Goal: Ask a question: Seek information or help from site administrators or community

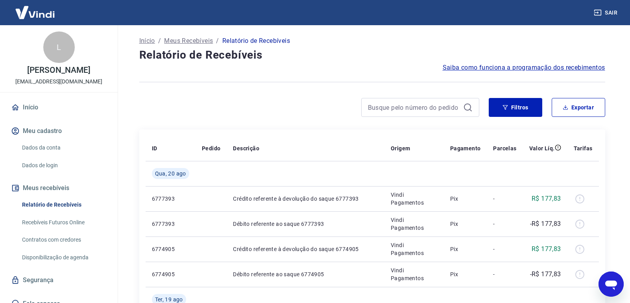
click at [614, 287] on icon "Abrir janela de mensagens" at bounding box center [611, 284] width 12 height 9
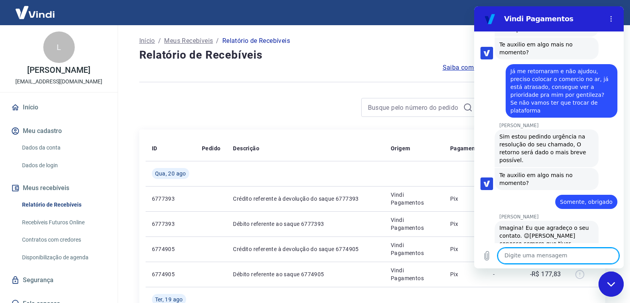
scroll to position [914, 0]
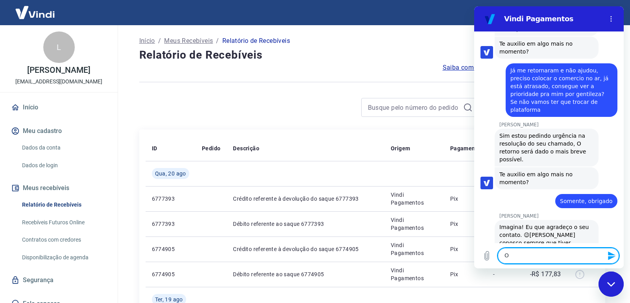
type textarea "Oi"
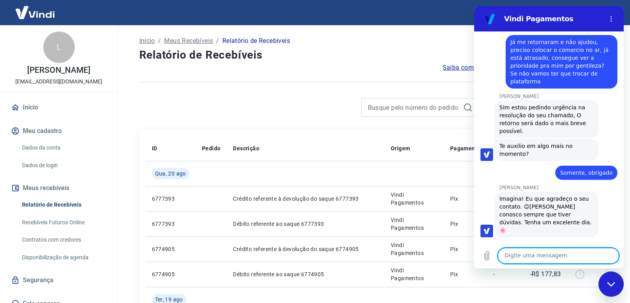
scroll to position [944, 0]
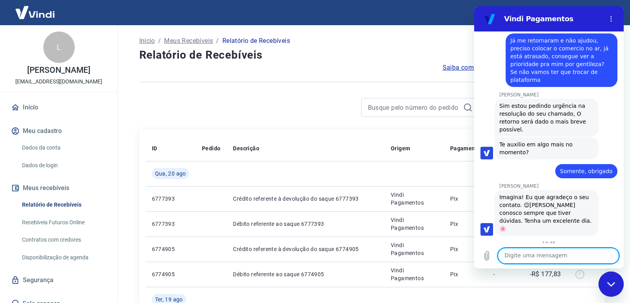
click at [35, 109] on link "Início" at bounding box center [58, 107] width 99 height 17
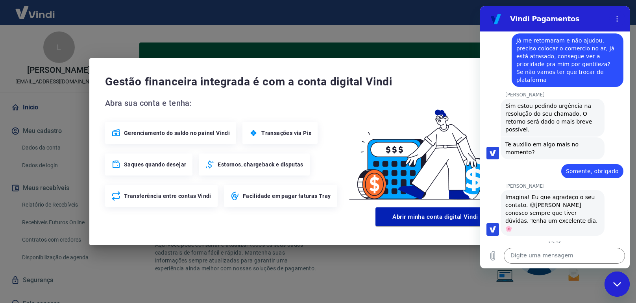
click at [426, 76] on span "Gestão financeira integrada é com a conta digital Vindi" at bounding box center [309, 82] width 409 height 16
click at [441, 27] on div "Gestão financeira integrada é com a conta digital Vindi Abra sua conta e tenha:…" at bounding box center [318, 151] width 636 height 303
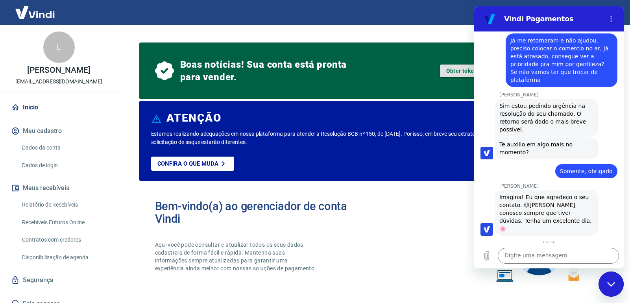
click at [444, 67] on link "Obter token de integração" at bounding box center [481, 70] width 82 height 13
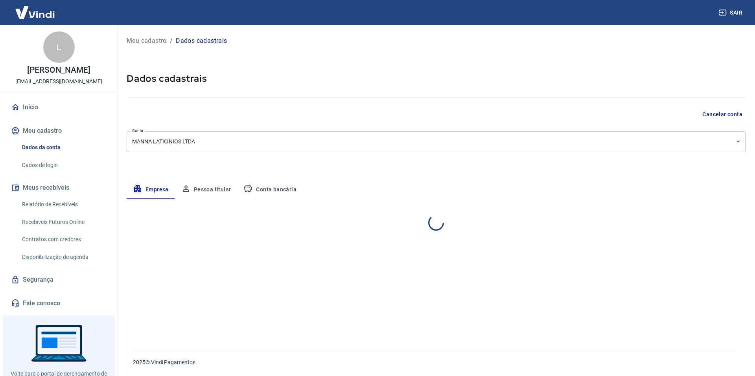
select select "MG"
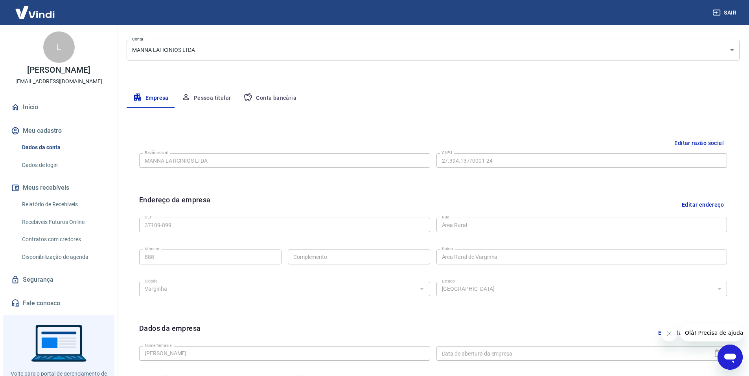
scroll to position [118, 0]
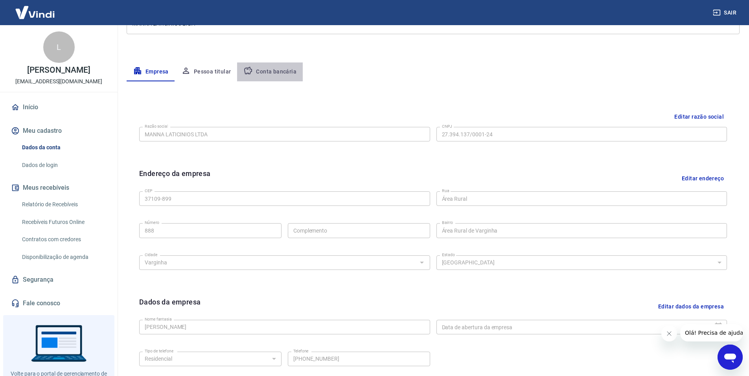
click at [272, 75] on button "Conta bancária" at bounding box center [270, 72] width 66 height 19
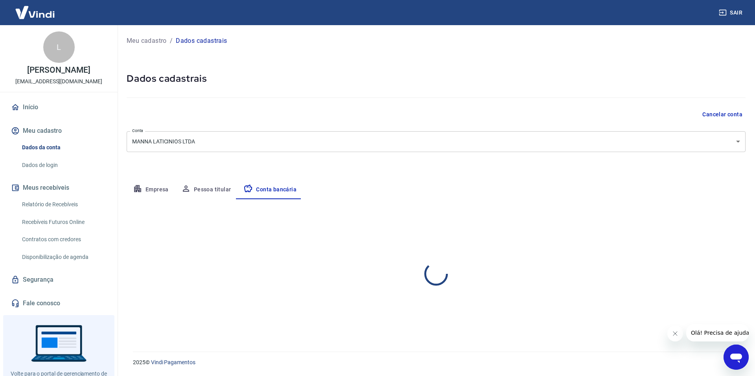
select select "1"
drag, startPoint x: 704, startPoint y: 218, endPoint x: 699, endPoint y: 218, distance: 4.3
click at [703, 219] on button "Editar conta bancária" at bounding box center [713, 222] width 66 height 15
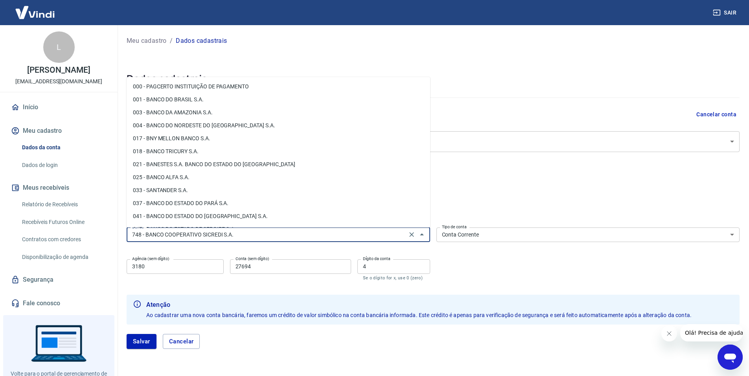
scroll to position [1107, 0]
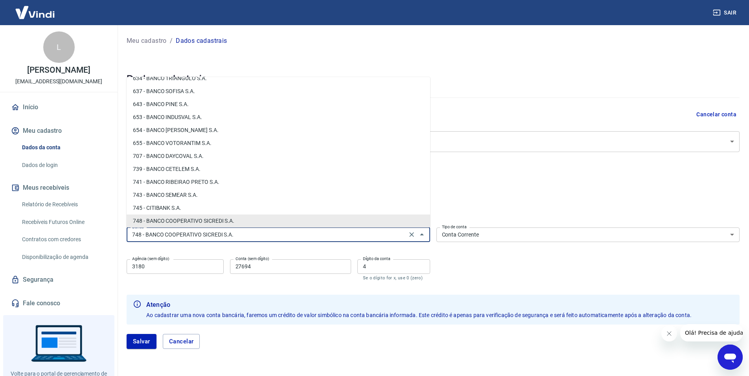
drag, startPoint x: 266, startPoint y: 238, endPoint x: 50, endPoint y: 245, distance: 216.1
click at [56, 246] on div "Sair L [PERSON_NAME] Frota [EMAIL_ADDRESS][DOMAIN_NAME] Início Meu cadastro Dad…" at bounding box center [374, 188] width 749 height 376
drag, startPoint x: 236, startPoint y: 233, endPoint x: 43, endPoint y: 238, distance: 193.2
click at [78, 238] on div "Sair L Luisa Nogueira Frota mannalaticinios@gmail.com Início Meu cadastro Dados…" at bounding box center [374, 188] width 749 height 376
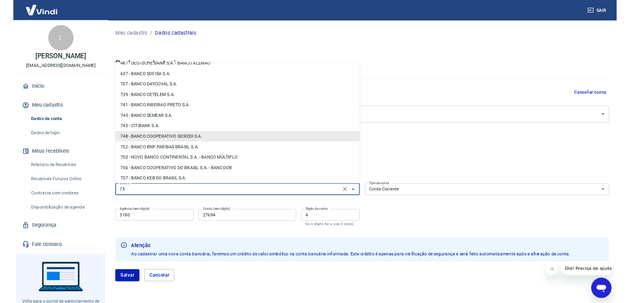
scroll to position [0, 0]
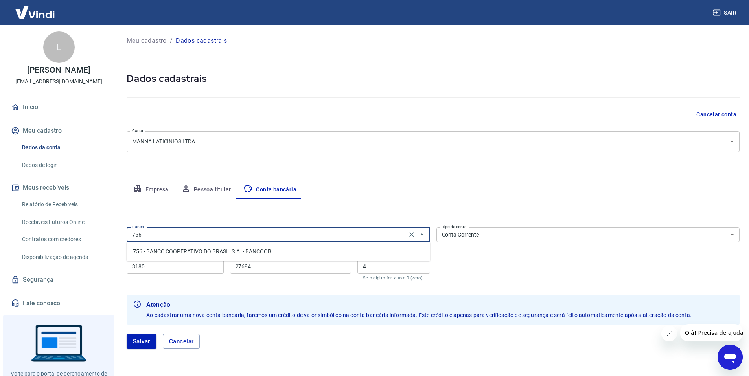
click at [290, 246] on li "756 - BANCO COOPERATIVO DO BRASIL S.A. - BANCOOB" at bounding box center [279, 251] width 304 height 13
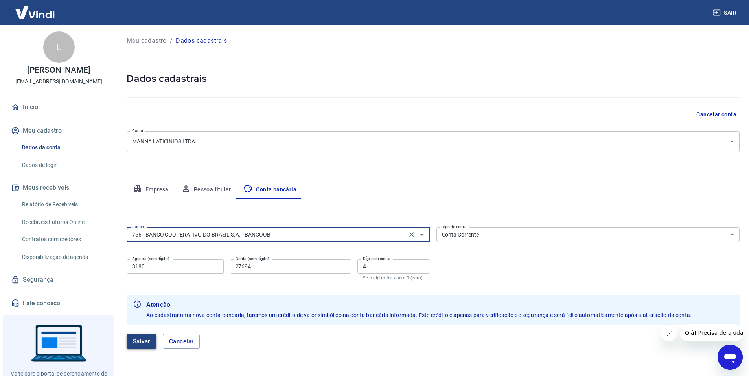
type input "756 - BANCO COOPERATIVO DO BRASIL S.A. - BANCOOB"
click at [138, 340] on button "Salvar" at bounding box center [142, 341] width 30 height 15
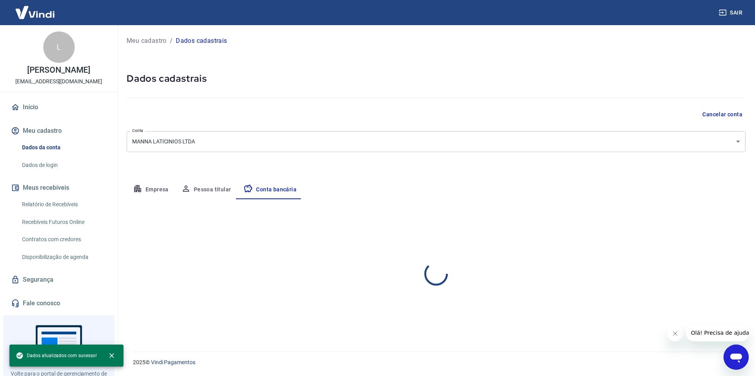
select select "1"
click at [741, 312] on div "Editar conta bancária Banco 756 - BANCO COOPERATIVO DO BRASIL S.A. - BANCOOB Ba…" at bounding box center [436, 266] width 619 height 134
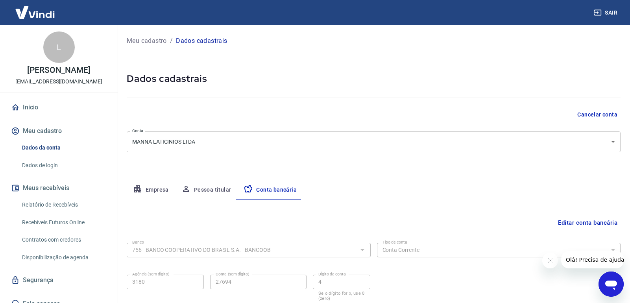
click at [47, 112] on link "Início" at bounding box center [58, 107] width 99 height 17
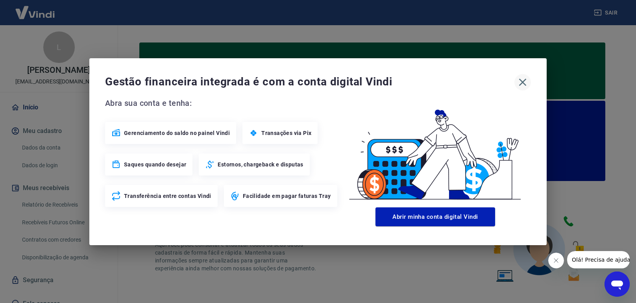
click at [521, 76] on icon "button" at bounding box center [522, 82] width 13 height 13
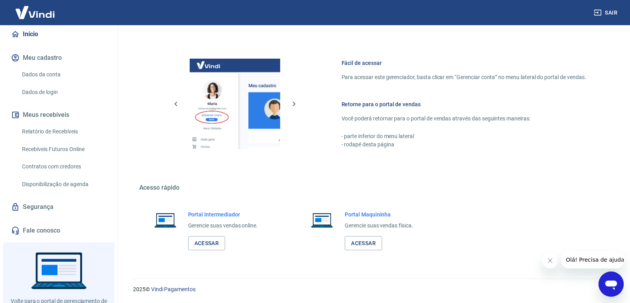
scroll to position [79, 0]
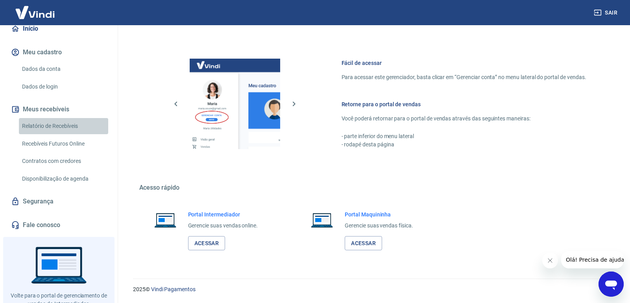
click at [63, 125] on link "Relatório de Recebíveis" at bounding box center [63, 126] width 89 height 16
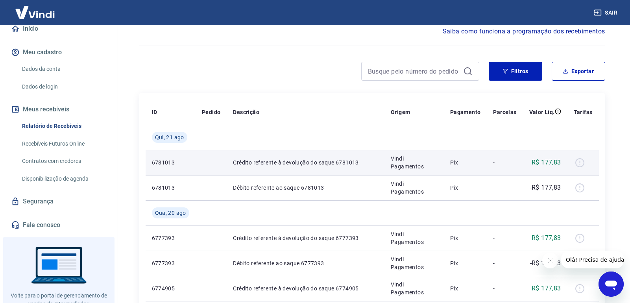
scroll to position [39, 0]
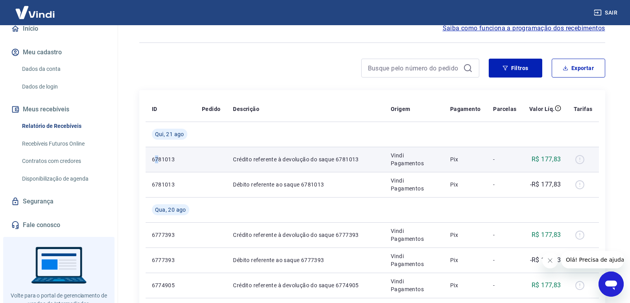
click at [158, 163] on p "6781013" at bounding box center [170, 159] width 37 height 8
drag, startPoint x: 232, startPoint y: 159, endPoint x: 275, endPoint y: 157, distance: 42.5
click at [249, 159] on td "Crédito referente à devolução do saque 6781013" at bounding box center [306, 159] width 158 height 25
click at [486, 160] on td "Pix" at bounding box center [465, 159] width 43 height 25
click at [582, 161] on div at bounding box center [582, 159] width 19 height 13
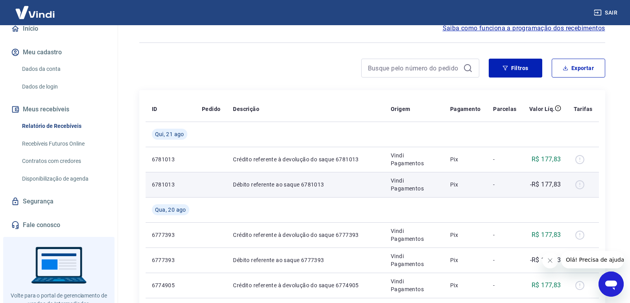
click at [581, 184] on div at bounding box center [582, 184] width 19 height 13
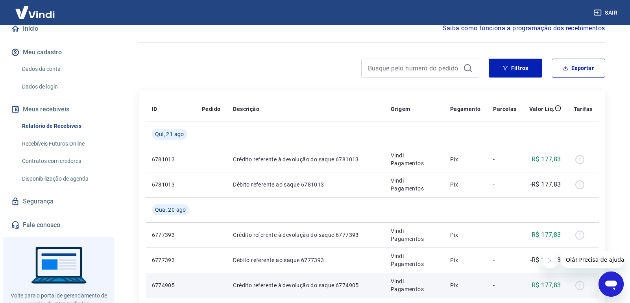
click at [597, 277] on td at bounding box center [582, 285] width 31 height 25
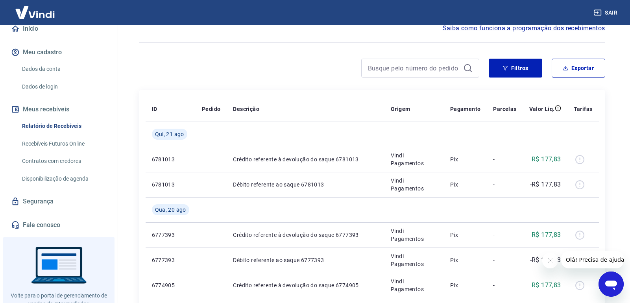
click at [603, 280] on div "Abrir janela de mensagens" at bounding box center [611, 284] width 24 height 24
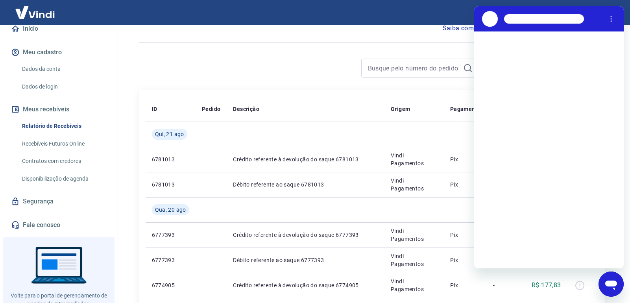
scroll to position [0, 0]
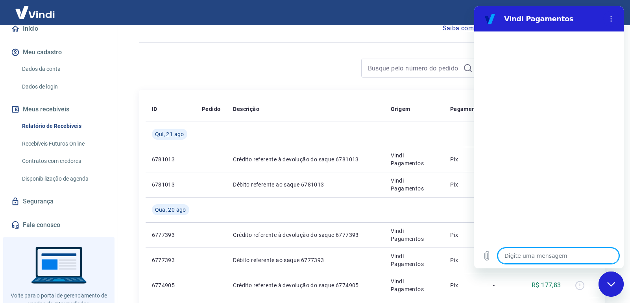
click at [545, 262] on textarea at bounding box center [558, 256] width 121 height 16
type textarea "o"
type textarea "x"
type textarea "oi"
type textarea "x"
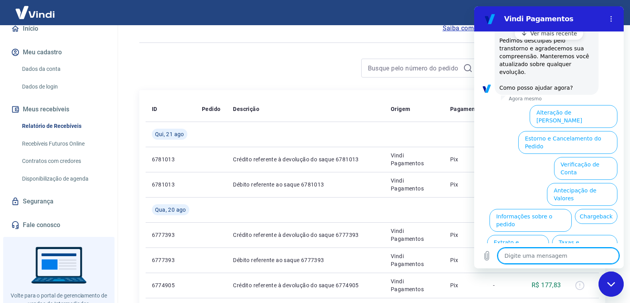
scroll to position [206, 0]
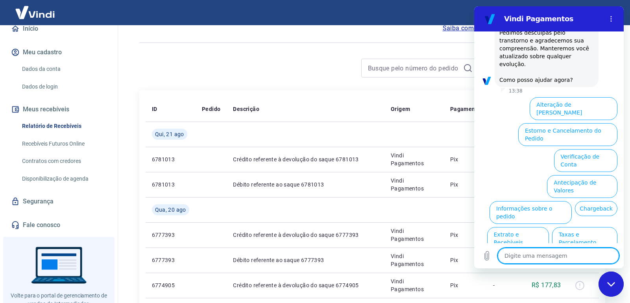
click at [549, 227] on button "Extrato e Recebíveis" at bounding box center [518, 238] width 62 height 23
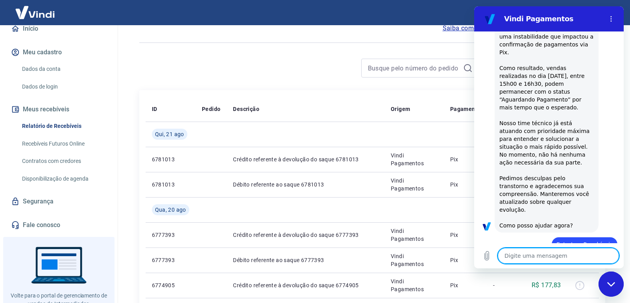
scroll to position [63, 0]
click at [547, 255] on textarea at bounding box center [558, 256] width 121 height 16
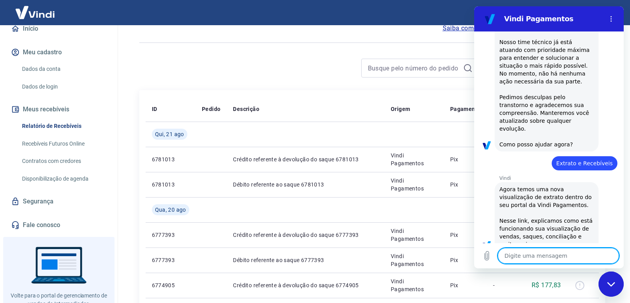
scroll to position [144, 0]
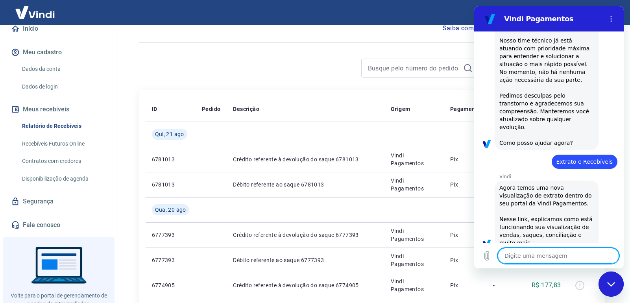
click at [547, 255] on textarea at bounding box center [558, 256] width 121 height 16
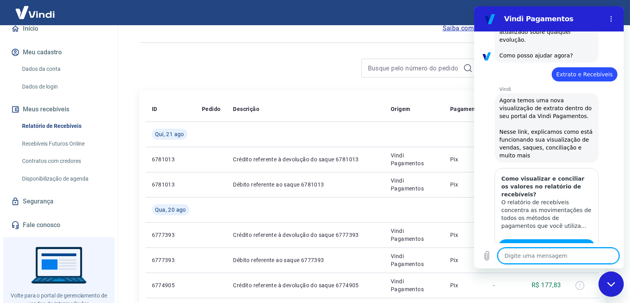
scroll to position [230, 0]
type textarea "x"
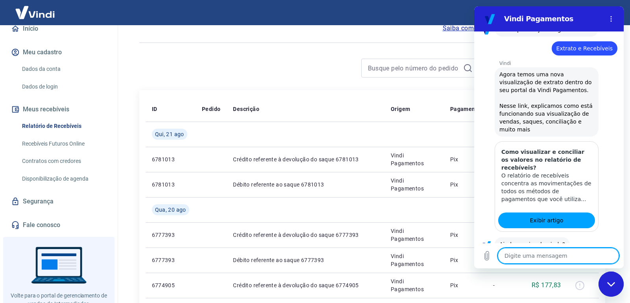
scroll to position [276, 0]
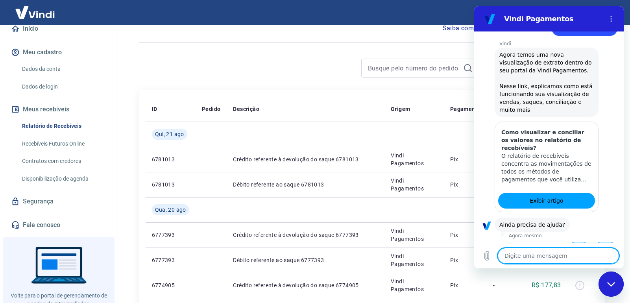
click at [548, 254] on textarea at bounding box center [558, 256] width 121 height 16
type textarea "f"
type textarea "x"
type textarea "fa"
type textarea "x"
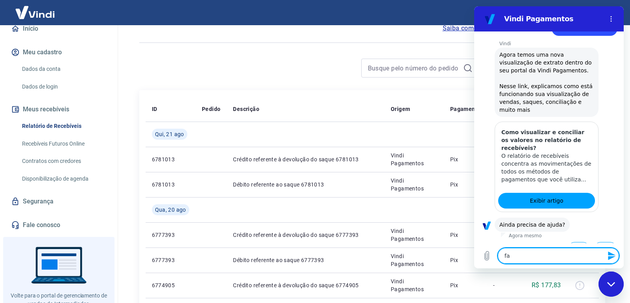
type textarea "fal"
type textarea "x"
type textarea "fala"
type textarea "x"
type textarea "falar"
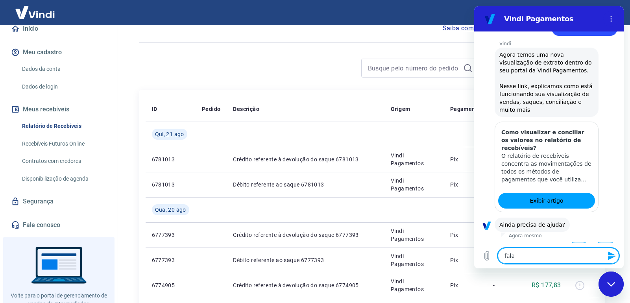
type textarea "x"
type textarea "falar"
type textarea "x"
type textarea "falar c"
type textarea "x"
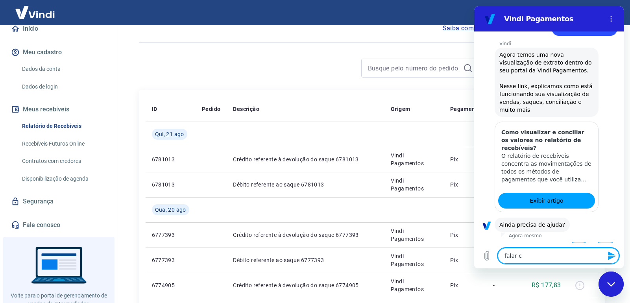
type textarea "falar co"
type textarea "x"
type textarea "falar com"
type textarea "x"
type textarea "falar com"
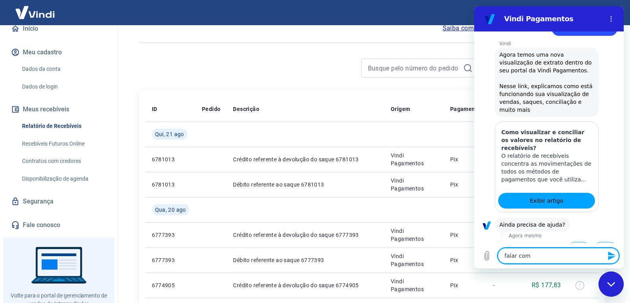
type textarea "x"
type textarea "falar com a"
type textarea "x"
type textarea "falar com at"
type textarea "x"
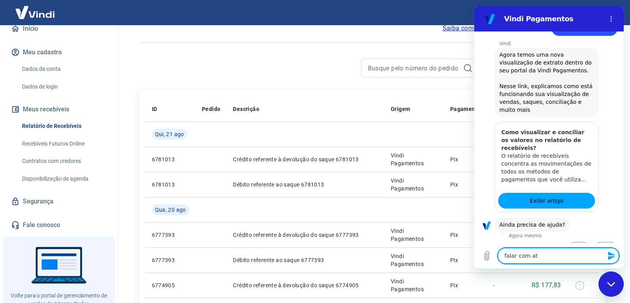
type textarea "falar com ate"
type textarea "x"
type textarea "falar com ater"
type textarea "x"
type textarea "falar com atern"
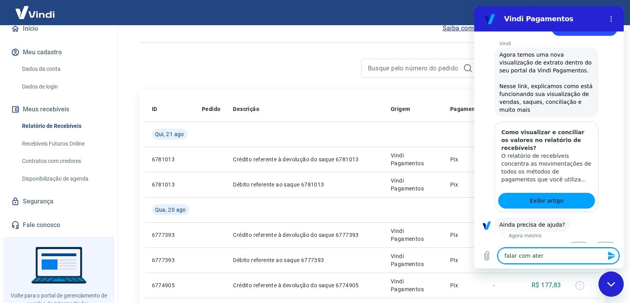
type textarea "x"
type textarea "falar com ater"
type textarea "x"
type textarea "falar com ate"
type textarea "x"
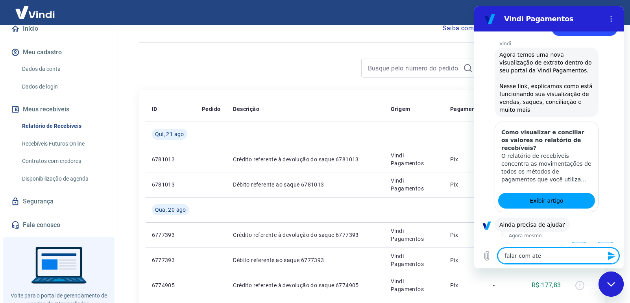
type textarea "falar com aten"
type textarea "x"
type textarea "falar com atend"
type textarea "x"
type textarea "falar com atende"
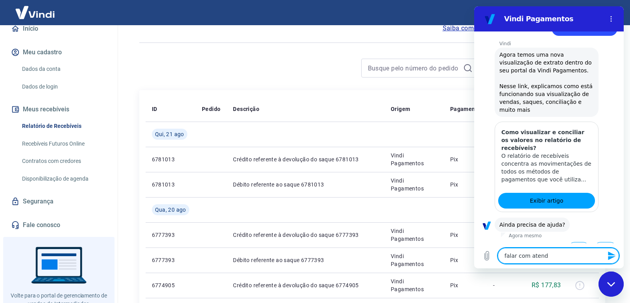
type textarea "x"
type textarea "falar com atenden"
type textarea "x"
type textarea "falar com atendent"
type textarea "x"
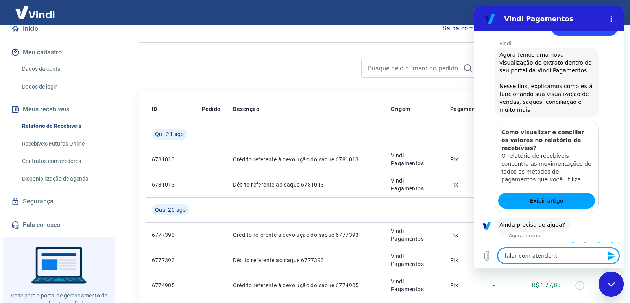
type textarea "falar com atendente"
type textarea "x"
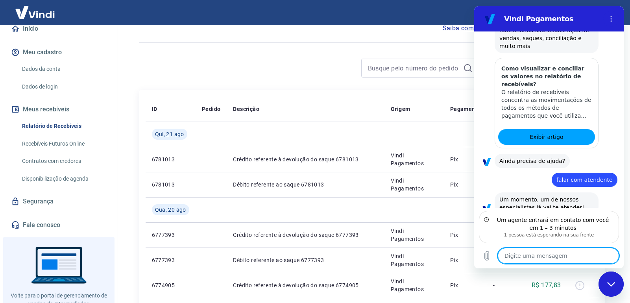
scroll to position [332, 0]
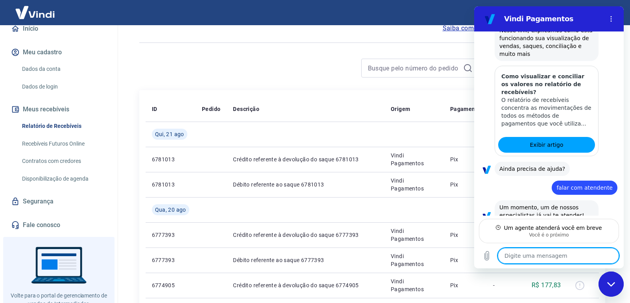
type textarea "x"
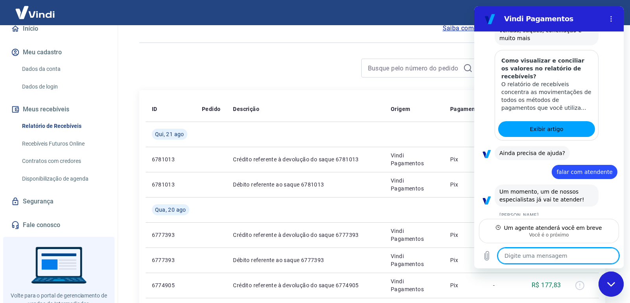
click at [531, 188] on span "Um momento, um de nossos especialistas já vai te atender!" at bounding box center [541, 195] width 85 height 14
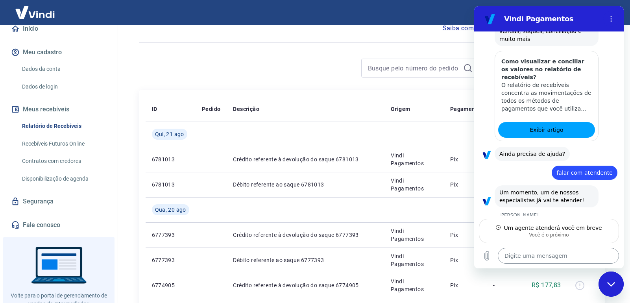
click at [534, 258] on textarea at bounding box center [558, 256] width 121 height 16
type textarea "O"
type textarea "x"
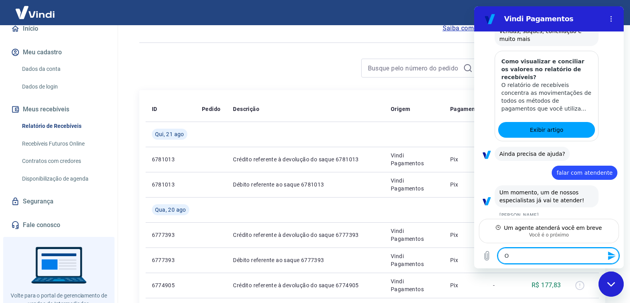
type textarea "Oi"
type textarea "x"
type textarea "Oi,"
type textarea "x"
type textarea "Oi,"
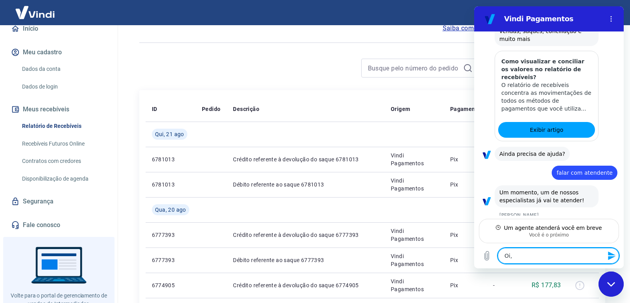
type textarea "x"
type textarea "Oi, a"
type textarea "x"
type textarea "Oi, al"
type textarea "x"
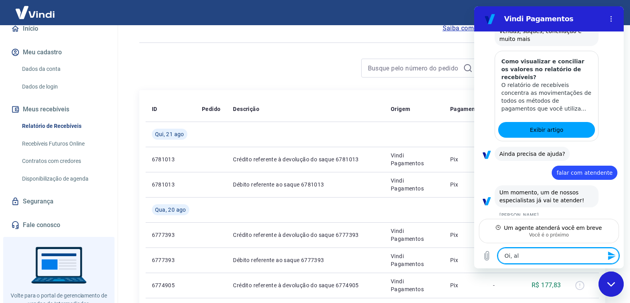
type textarea "Oi, alt"
type textarea "x"
type textarea "Oi, alte"
type textarea "x"
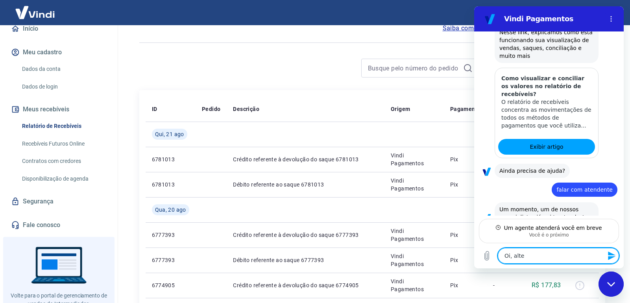
type textarea "Oi, alter"
type textarea "x"
type textarea "Oi, altere"
type textarea "x"
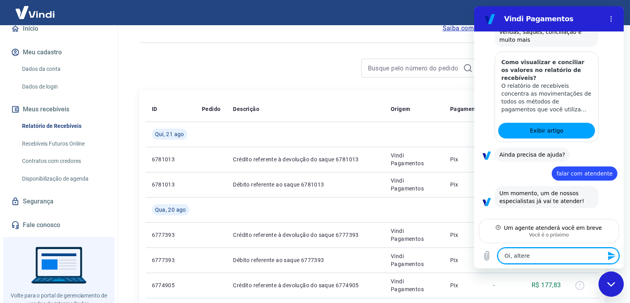
type textarea "Oi, alterei"
type textarea "x"
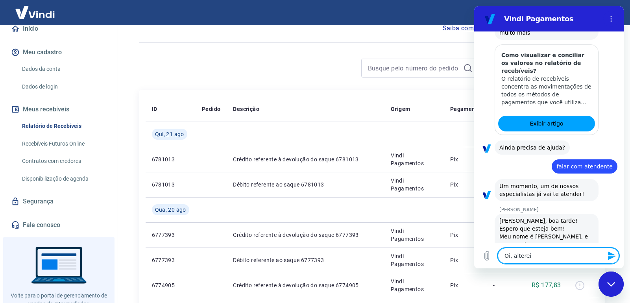
type textarea "Oi, alterei"
type textarea "x"
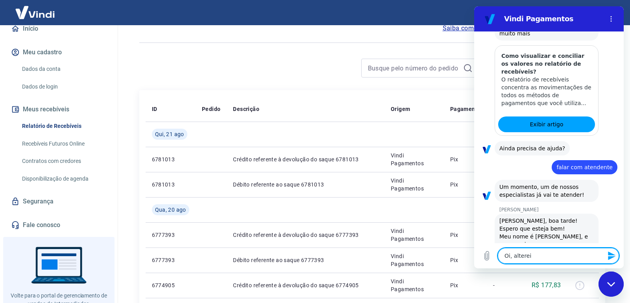
scroll to position [354, 0]
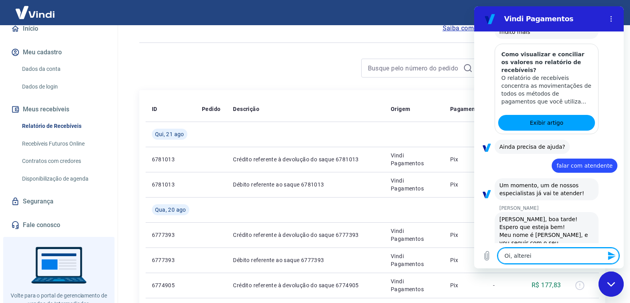
type textarea "Oi, alterei u"
type textarea "x"
type textarea "Oi, alterei um"
type textarea "x"
type textarea "Oi, alterei uma"
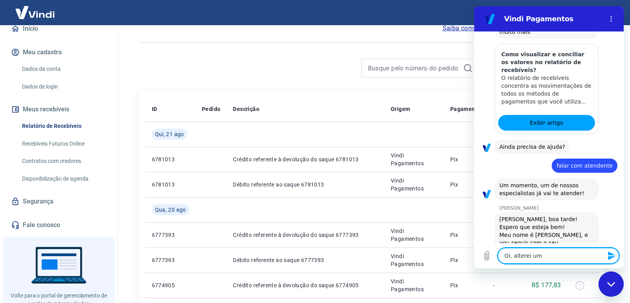
type textarea "x"
type textarea "Oi, alterei uma"
type textarea "x"
type textarea "Oi, alterei uma i"
type textarea "x"
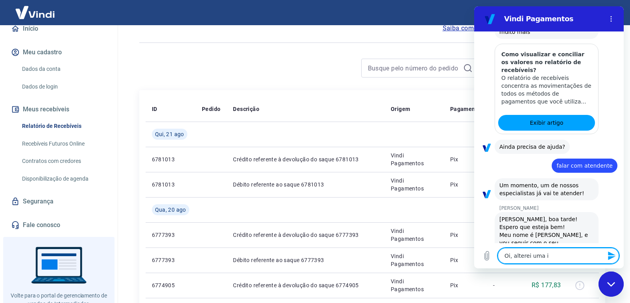
type textarea "Oi, alterei uma in"
type textarea "x"
type textarea "Oi, alterei uma inf"
type textarea "x"
type textarea "Oi, alterei uma info"
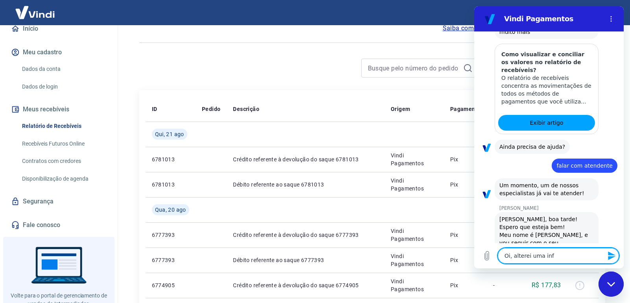
type textarea "x"
type textarea "Oi, alterei uma infor"
type textarea "x"
type textarea "Oi, alterei uma inform"
type textarea "x"
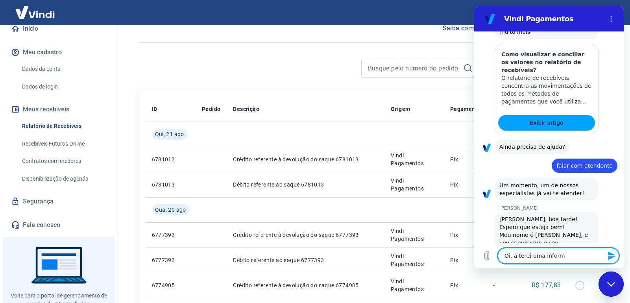
type textarea "Oi, alterei uma informa"
type textarea "x"
type textarea "Oi, alterei uma informaç"
type textarea "x"
type textarea "Oi, alterei uma informaçã"
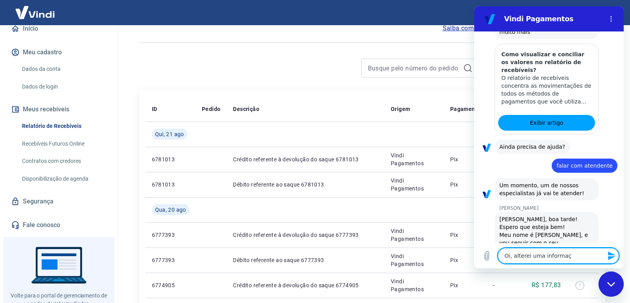
type textarea "x"
type textarea "Oi, alterei uma informação"
type textarea "x"
type textarea "Oi, alterei uma informação"
type textarea "x"
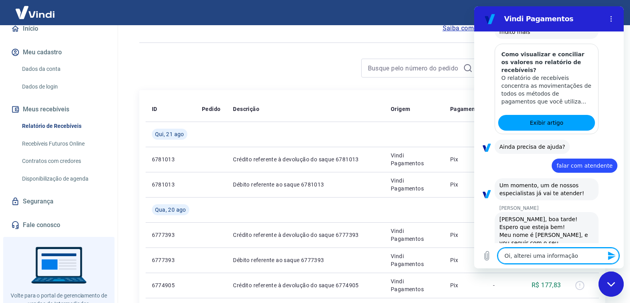
type textarea "Oi, alterei uma informação n"
type textarea "x"
type textarea "Oi, alterei uma informação na"
type textarea "x"
type textarea "Oi, alterei uma informação na"
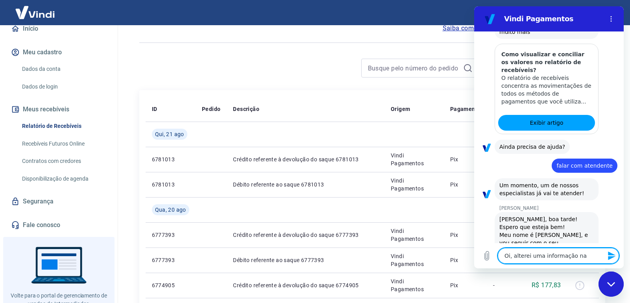
type textarea "x"
type textarea "Oi, alterei uma informação na c"
type textarea "x"
type textarea "Oi, alterei uma informação na co"
type textarea "x"
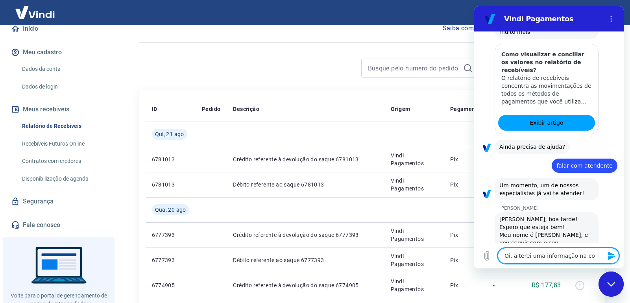
type textarea "Oi, alterei uma informação na con"
type textarea "x"
type textarea "Oi, alterei uma informação na cont"
type textarea "x"
type textarea "Oi, alterei uma informação na conta"
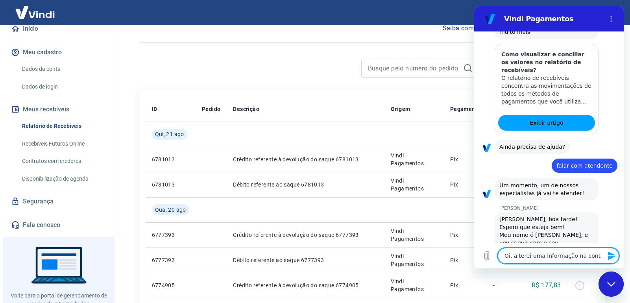
type textarea "x"
type textarea "Oi, alterei uma informação na conta"
type textarea "x"
type textarea "Oi, alterei uma informação na conta q"
type textarea "x"
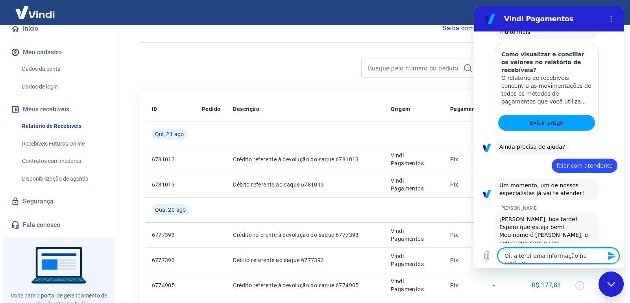
type textarea "Oi, alterei uma informação na conta qu"
type textarea "x"
type textarea "Oi, alterei uma informação na conta que"
type textarea "x"
type textarea "Oi, alterei uma informação na conta que"
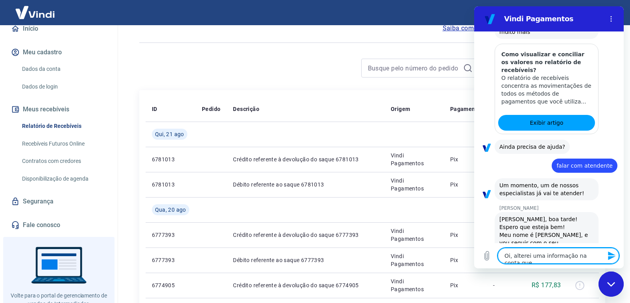
type textarea "x"
type textarea "Oi, alterei uma informação na conta que e"
type textarea "x"
type textarea "Oi, alterei uma informação na conta que es"
type textarea "x"
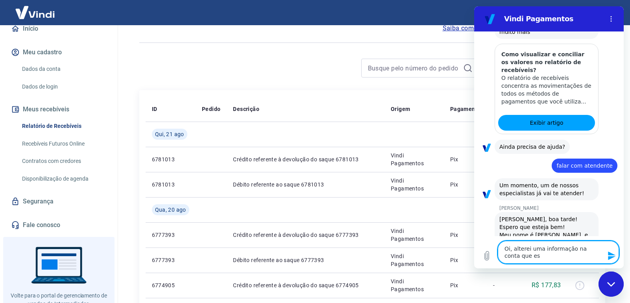
type textarea "Oi, alterei uma informação na conta que est"
type textarea "x"
type textarea "Oi, alterei uma informação na conta que esta"
type textarea "x"
type textarea "Oi, alterei uma informação na conta que estav"
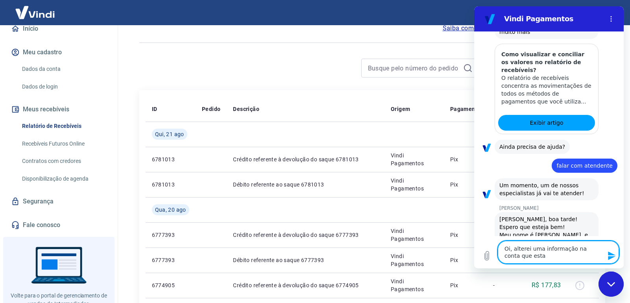
type textarea "x"
type textarea "Oi, alterei uma informação na conta que estava"
type textarea "x"
type textarea "Oi, alterei uma informação na conta que estava"
type textarea "x"
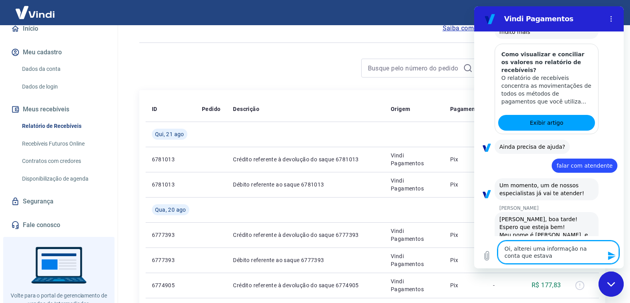
type textarea "Oi, alterei uma informação na conta que estava e"
type textarea "x"
type textarea "Oi, alterei uma informação na conta que estava er"
type textarea "x"
type textarea "Oi, alterei uma informação na conta que estava err"
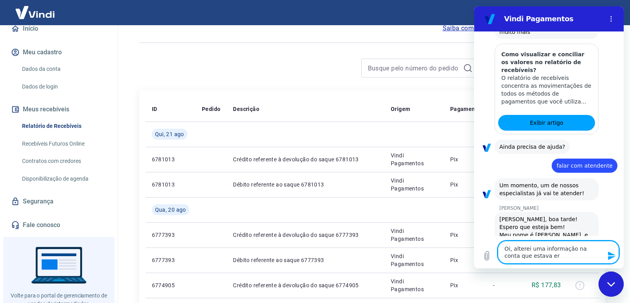
type textarea "x"
type textarea "Oi, alterei uma informação na conta que estava erra"
type textarea "x"
type textarea "Oi, alterei uma informação na conta que estava errad"
type textarea "x"
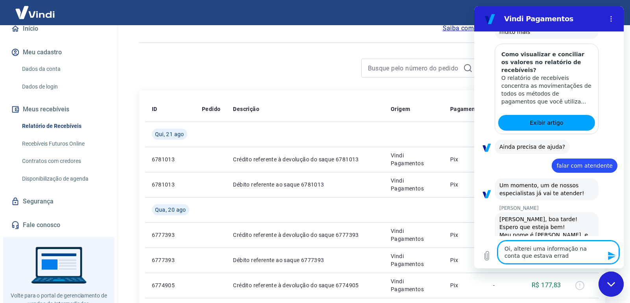
type textarea "Oi, alterei uma informação na conta que estava errada"
type textarea "x"
click at [591, 250] on textarea "Oi, alterei uma informação na conta que estava errada" at bounding box center [558, 252] width 121 height 23
type textarea "Oi, alterei uma informação na conta que estava errada"
type textarea "x"
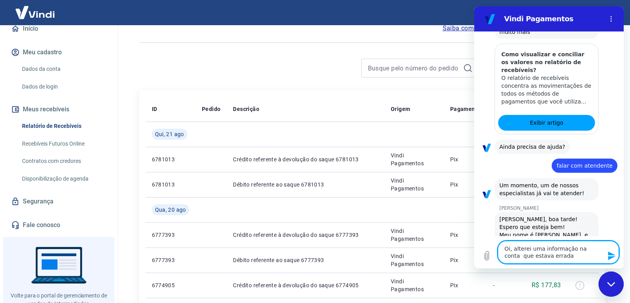
type textarea "Oi, alterei uma informação na conta b que estava errada"
type textarea "x"
type textarea "Oi, alterei uma informação na conta ba que estava errada"
type textarea "x"
type textarea "Oi, alterei uma informação na conta ban que estava errada"
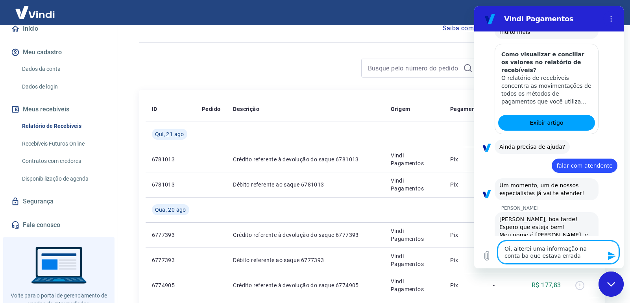
type textarea "x"
type textarea "Oi, alterei uma informação na conta banc que estava errada"
type textarea "x"
type textarea "Oi, alterei uma informação na conta banca que estava errada"
type textarea "x"
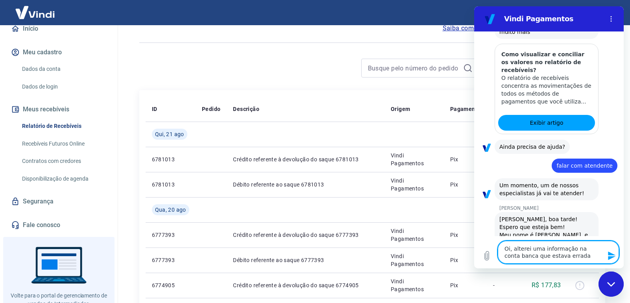
type textarea "Oi, alterei uma informação na conta bancar que estava errada"
type textarea "x"
type textarea "Oi, alterei uma informação na conta bancari que estava errada"
type textarea "x"
type textarea "Oi, alterei uma informação na conta bancaria que estava errada"
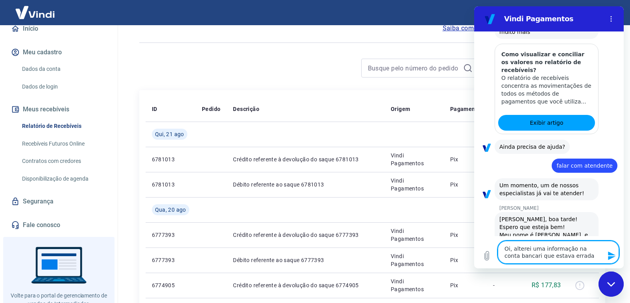
type textarea "x"
click at [587, 256] on textarea "Oi, alterei uma informação na conta bancaria que estava errada" at bounding box center [558, 252] width 121 height 23
type textarea "Oi, alterei uma informação na conta bancaria que estava errada,"
type textarea "x"
type textarea "Oi, alterei uma informação na conta bancaria que estava errada,"
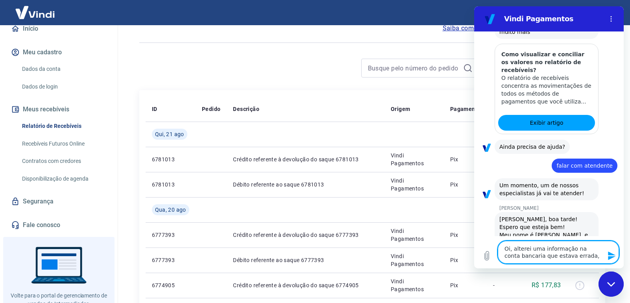
type textarea "x"
type textarea "Oi, alterei uma informação na conta bancaria que estava errada, q"
type textarea "x"
type textarea "Oi, alterei uma informação na conta bancaria que estava errada, qu"
type textarea "x"
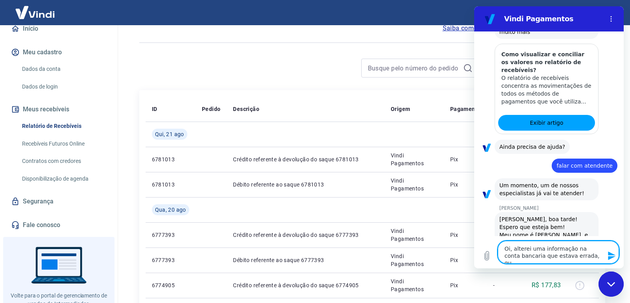
type textarea "Oi, alterei uma informação na conta bancaria que estava errada, que"
type textarea "x"
type textarea "Oi, alterei uma informação na conta bancaria que estava errada, quer"
type textarea "x"
type textarea "Oi, alterei uma informação na conta bancaria que estava errada, queri"
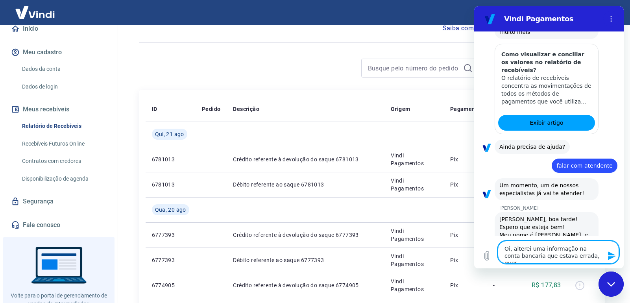
type textarea "x"
type textarea "Oi, alterei uma informação na conta bancaria que estava errada, queria"
type textarea "x"
type textarea "Oi, alterei uma informação na conta bancaria que estava errada, queria"
type textarea "x"
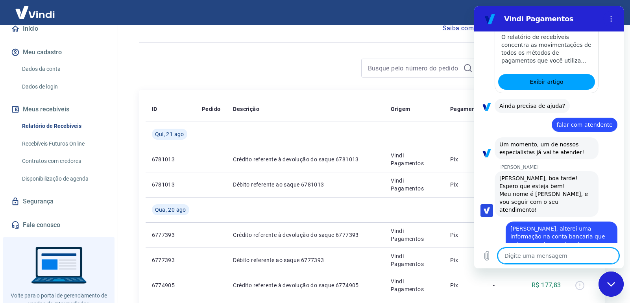
scroll to position [397, 0]
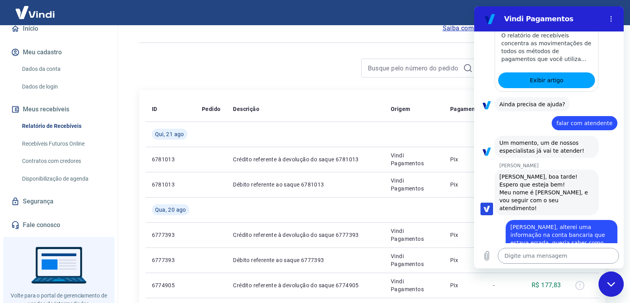
click at [564, 250] on textarea at bounding box center [558, 256] width 121 height 16
click at [609, 282] on icon "Fechar janela de mensagens" at bounding box center [611, 284] width 8 height 5
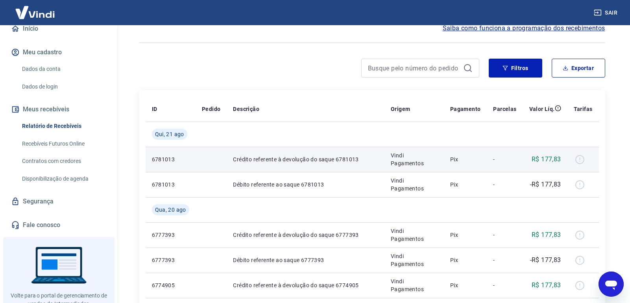
click at [547, 159] on p "R$ 177,83" at bounding box center [545, 159] width 29 height 9
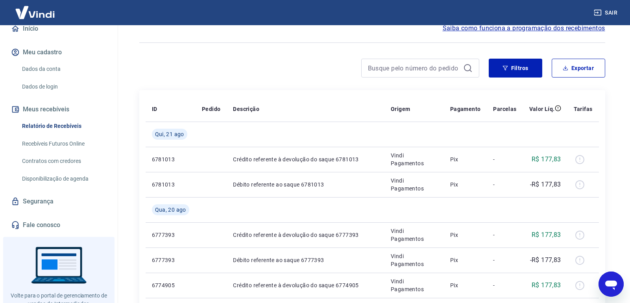
click at [52, 84] on link "Dados de login" at bounding box center [63, 87] width 89 height 16
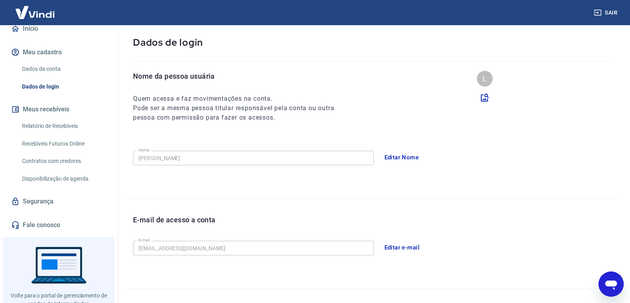
click at [50, 70] on link "Dados da conta" at bounding box center [63, 69] width 89 height 16
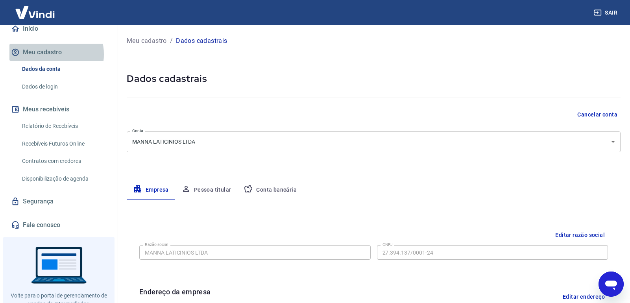
click at [48, 54] on button "Meu cadastro" at bounding box center [58, 52] width 99 height 17
click at [44, 31] on link "Início" at bounding box center [58, 28] width 99 height 17
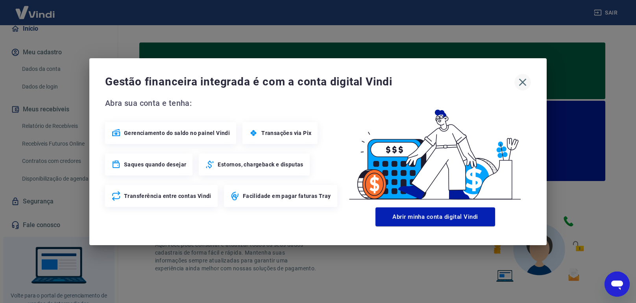
click at [520, 80] on icon "button" at bounding box center [522, 82] width 13 height 13
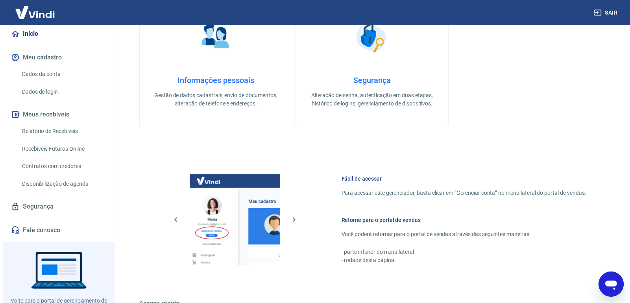
scroll to position [393, 0]
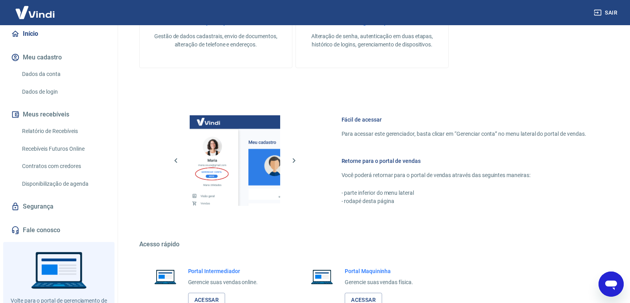
drag, startPoint x: 47, startPoint y: 134, endPoint x: 43, endPoint y: 136, distance: 4.4
click at [47, 134] on link "Relatório de Recebíveis" at bounding box center [63, 131] width 89 height 16
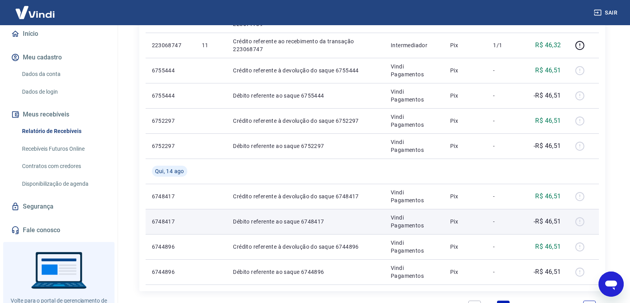
scroll to position [629, 0]
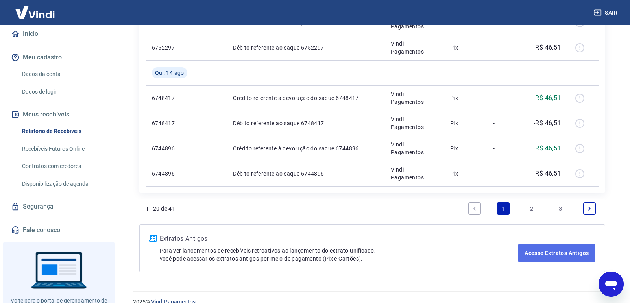
click at [525, 258] on link "Acesse Extratos Antigos" at bounding box center [556, 252] width 77 height 19
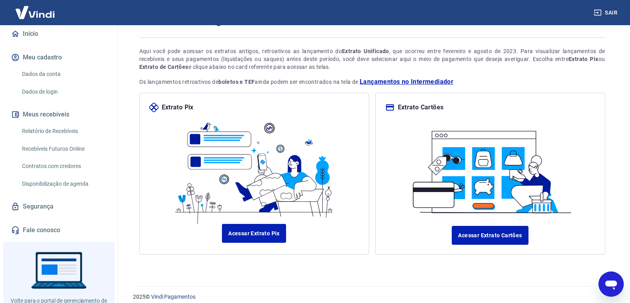
scroll to position [39, 0]
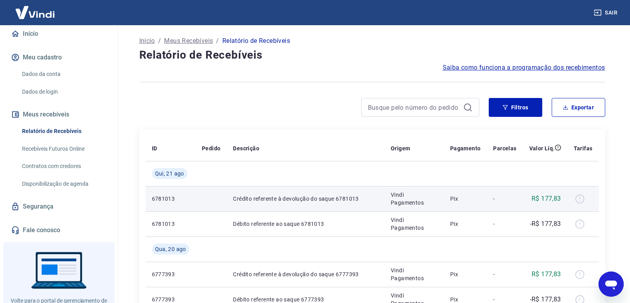
click at [271, 196] on p "Crédito referente à devolução do saque 6781013" at bounding box center [305, 199] width 145 height 8
click at [428, 200] on p "Vindi Pagamentos" at bounding box center [414, 199] width 47 height 16
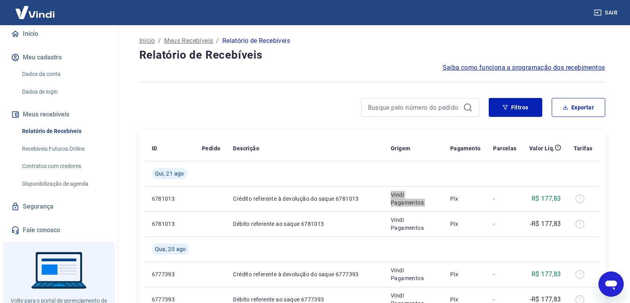
click at [614, 294] on div "Abrir janela de mensagens" at bounding box center [611, 284] width 24 height 24
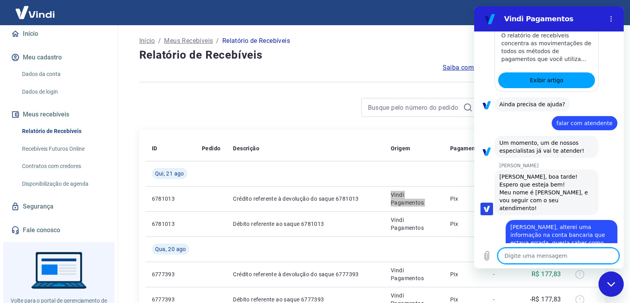
click at [523, 215] on div "diz: Oi, alterei uma informação na conta bancaria que estava errada, queria sab…" at bounding box center [545, 236] width 143 height 42
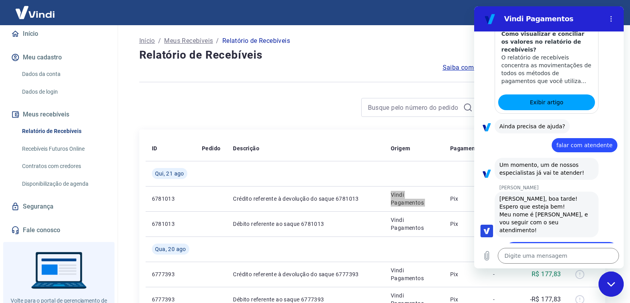
scroll to position [397, 0]
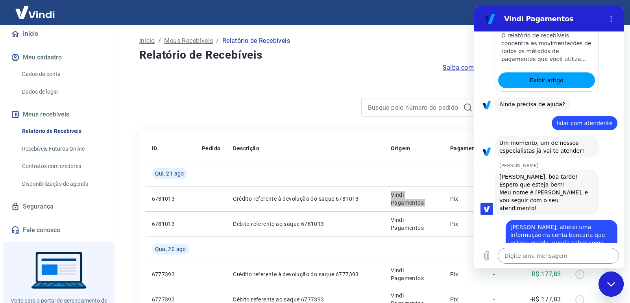
click at [542, 260] on textarea at bounding box center [558, 256] width 121 height 16
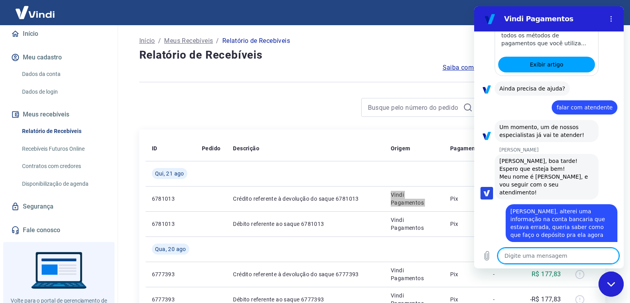
scroll to position [412, 0]
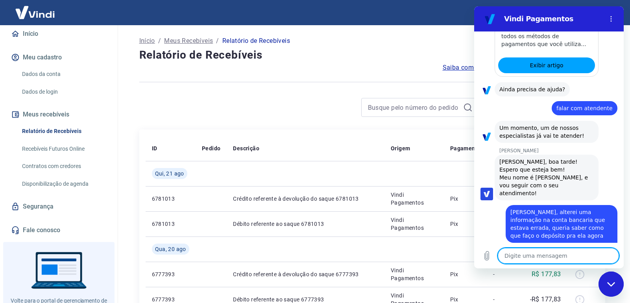
click at [257, 107] on div at bounding box center [309, 107] width 340 height 19
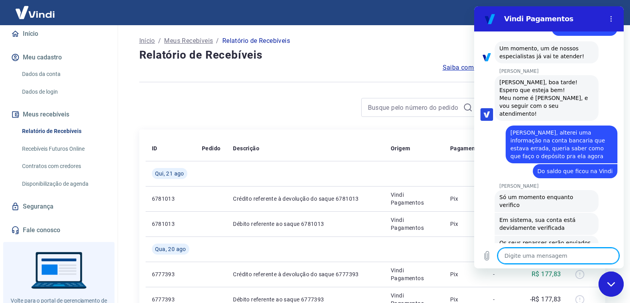
scroll to position [506, 0]
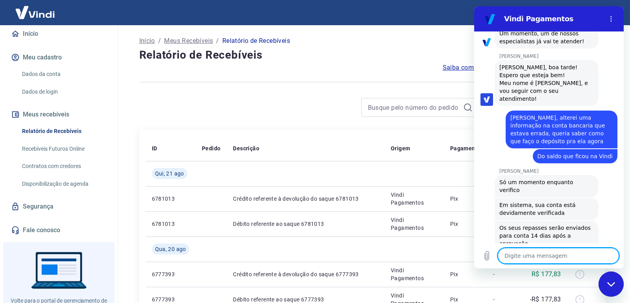
click at [516, 252] on textarea at bounding box center [558, 256] width 121 height 16
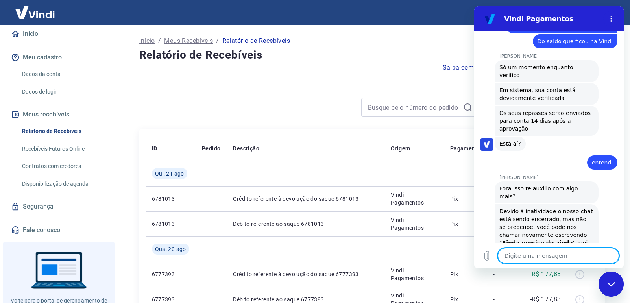
scroll to position [665, 0]
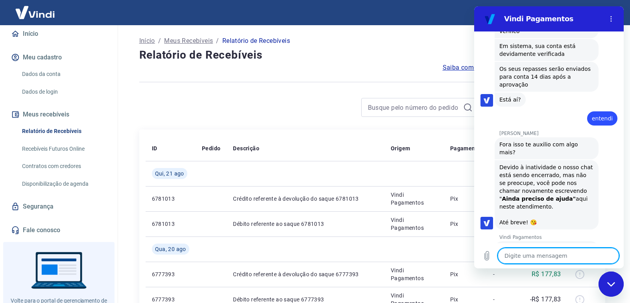
click at [608, 291] on div "Fechar janela de mensagens" at bounding box center [611, 284] width 24 height 24
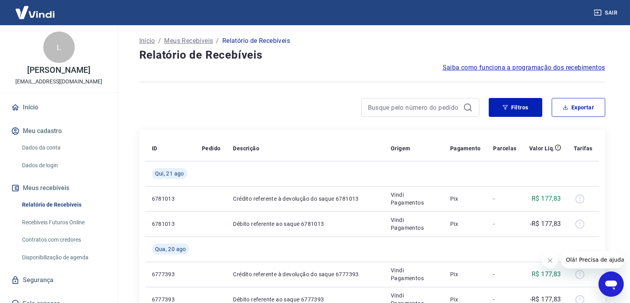
click at [614, 281] on icon "Abrir janela de mensagens" at bounding box center [611, 284] width 12 height 9
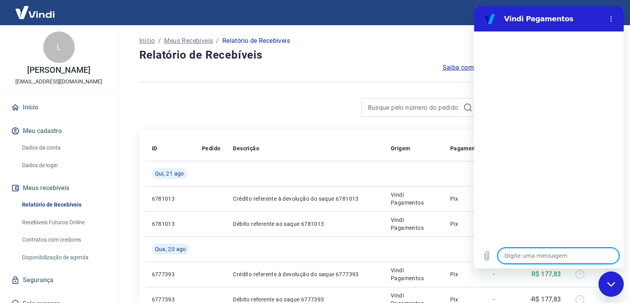
type textarea "i"
type textarea "x"
type textarea "o"
type textarea "x"
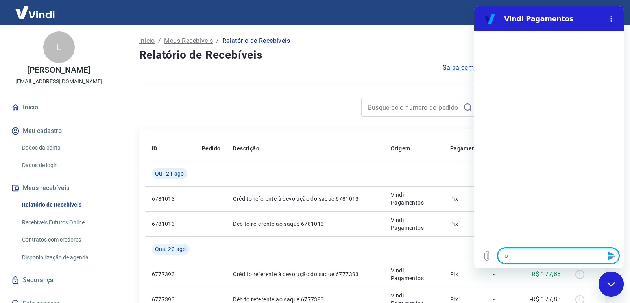
type textarea "oi"
type textarea "x"
